Goal: Transaction & Acquisition: Purchase product/service

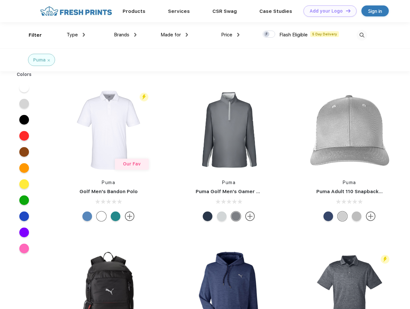
scroll to position [0, 0]
click at [328, 11] on link "Add your Logo Design Tool" at bounding box center [330, 10] width 53 height 11
click at [0, 0] on div "Design Tool" at bounding box center [0, 0] width 0 height 0
click at [345, 11] on link "Add your Logo Design Tool" at bounding box center [330, 10] width 53 height 11
click at [31, 35] on div "Filter" at bounding box center [35, 35] width 13 height 7
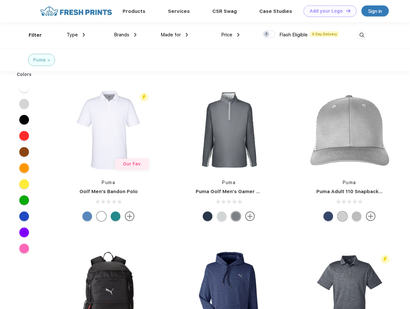
click at [76, 35] on span "Type" at bounding box center [72, 35] width 11 height 6
click at [125, 35] on span "Brands" at bounding box center [121, 35] width 15 height 6
click at [174, 35] on span "Made for" at bounding box center [171, 35] width 20 height 6
click at [230, 35] on span "Price" at bounding box center [226, 35] width 11 height 6
click at [269, 34] on div at bounding box center [269, 34] width 13 height 7
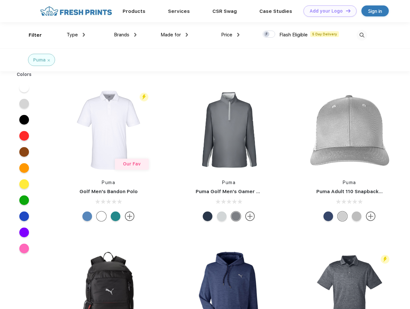
click at [267, 34] on input "checkbox" at bounding box center [265, 32] width 4 height 4
click at [362, 35] on img at bounding box center [362, 35] width 11 height 11
